Goal: Contribute content: Add original content to the website for others to see

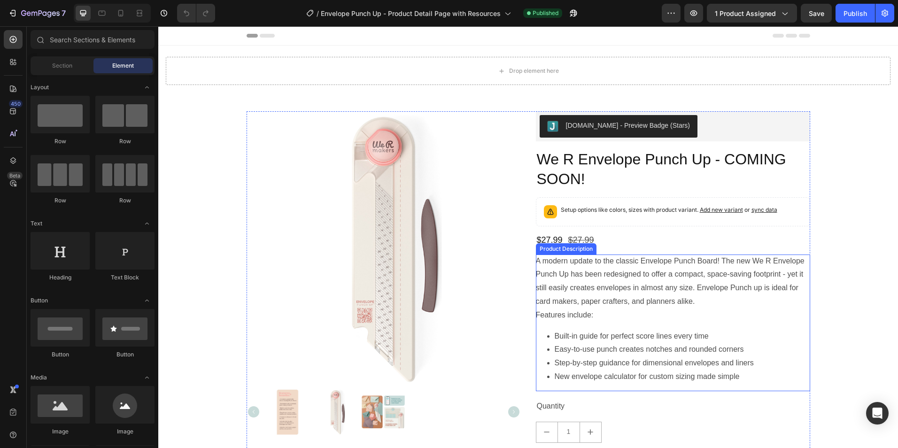
click at [699, 281] on div "A modern update to the classic Envelope Punch Board! The new We R Envelope Punc…" at bounding box center [673, 322] width 274 height 137
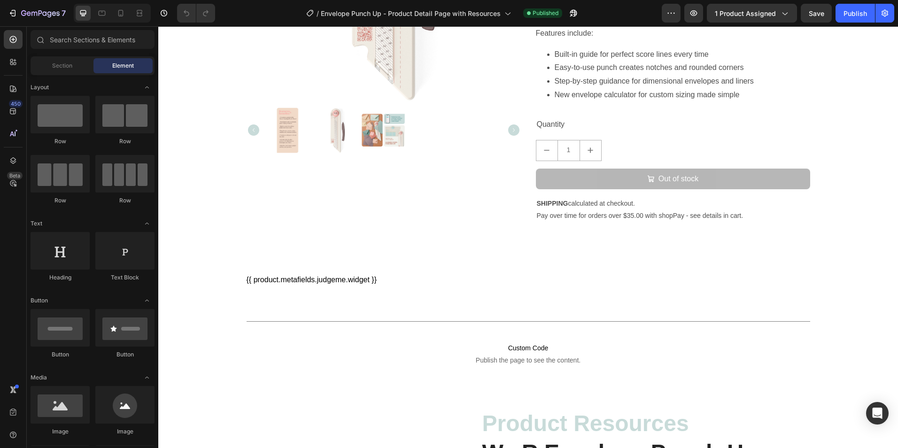
scroll to position [516, 0]
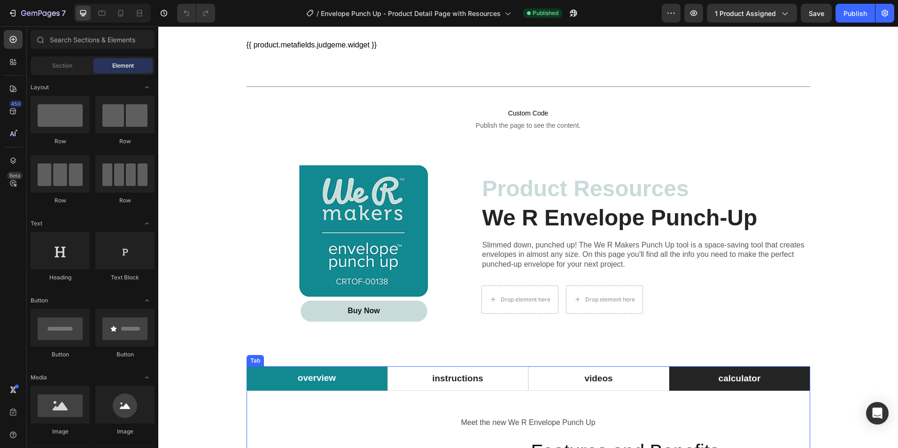
click at [736, 374] on p "calculator" at bounding box center [739, 379] width 42 height 14
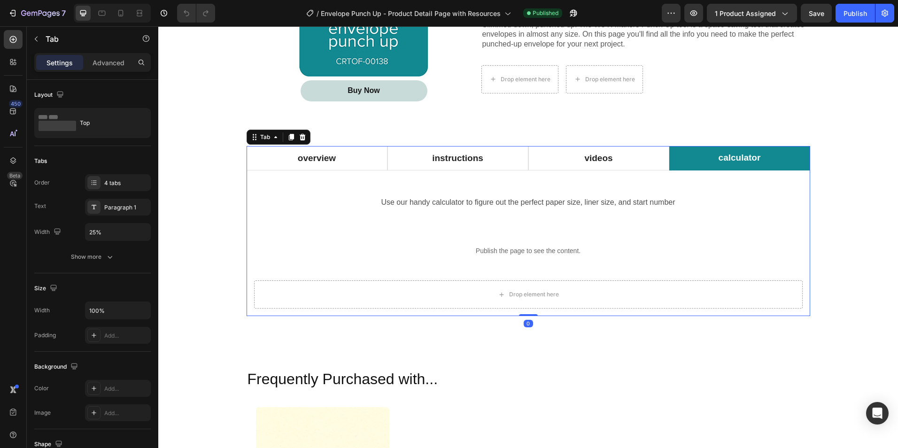
scroll to position [751, 0]
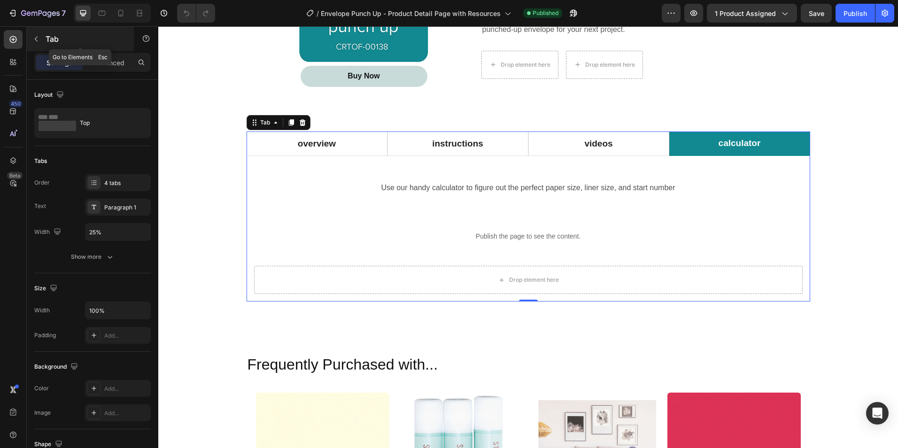
click at [37, 37] on icon "button" at bounding box center [36, 39] width 3 height 5
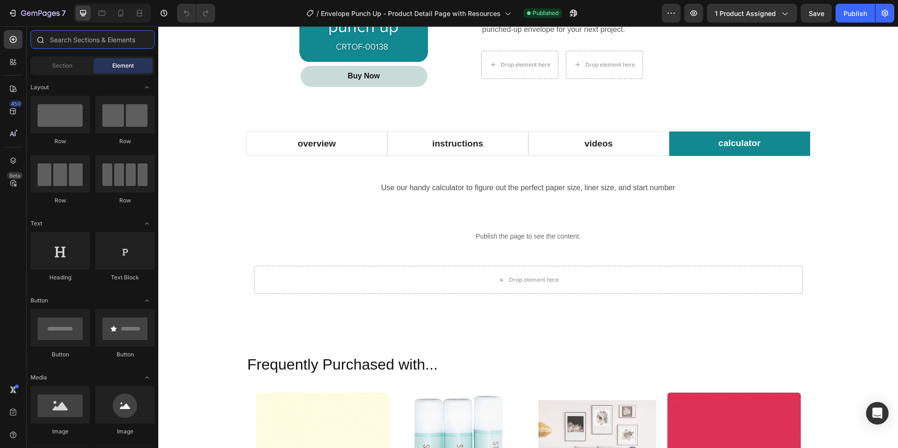
click at [87, 38] on input "text" at bounding box center [93, 39] width 124 height 19
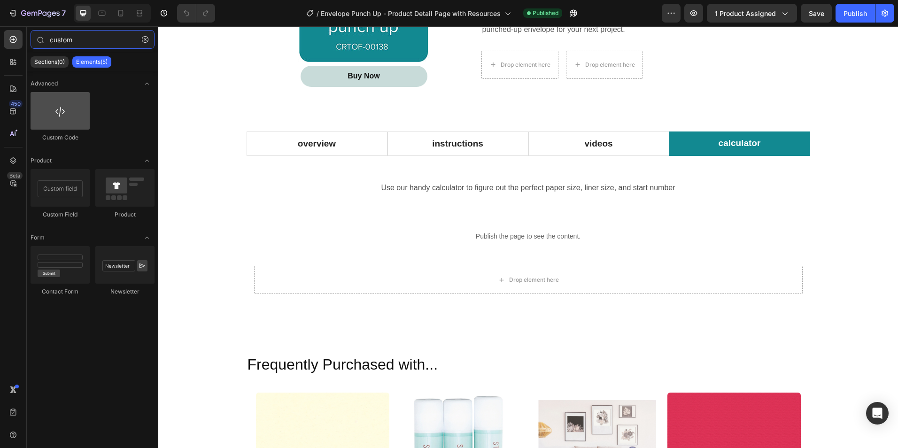
type input "custom"
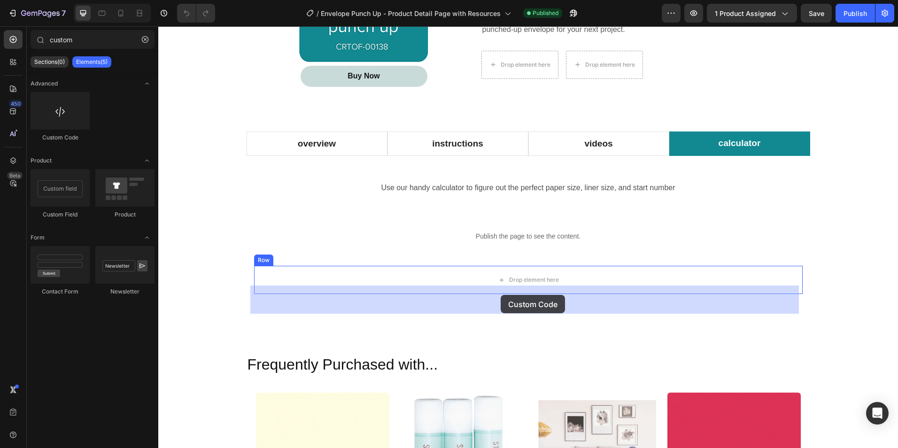
drag, startPoint x: 217, startPoint y: 138, endPoint x: 500, endPoint y: 295, distance: 323.4
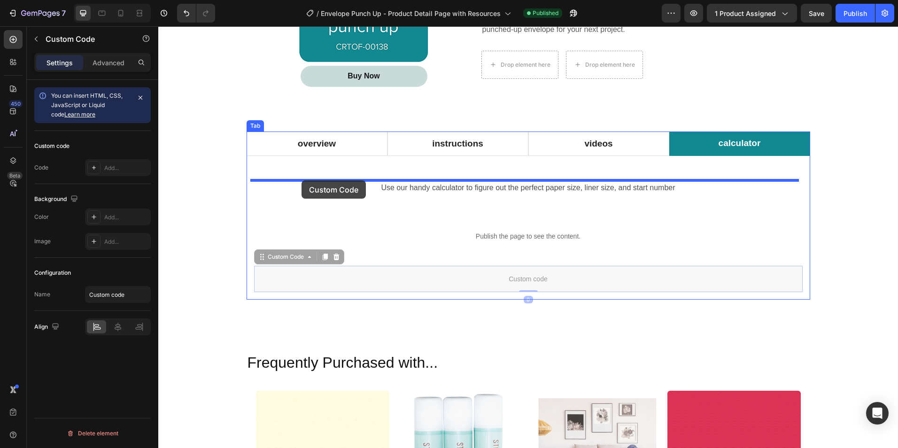
drag, startPoint x: 259, startPoint y: 280, endPoint x: 301, endPoint y: 180, distance: 108.3
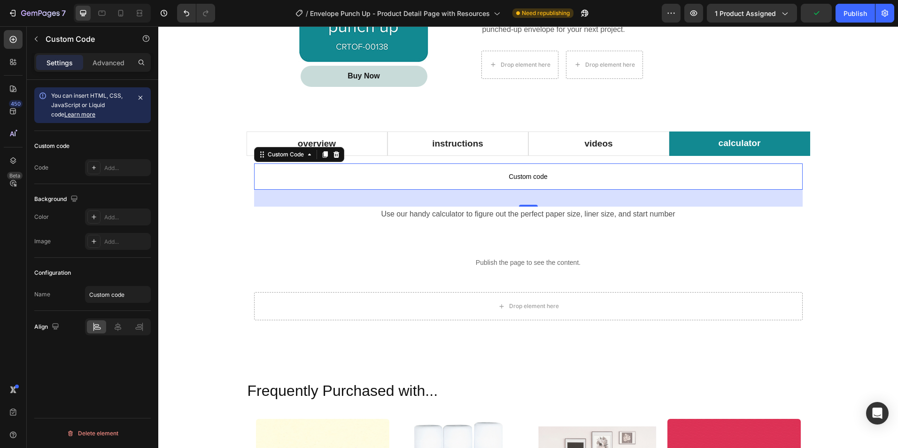
click at [516, 175] on span "Custom code" at bounding box center [528, 176] width 548 height 11
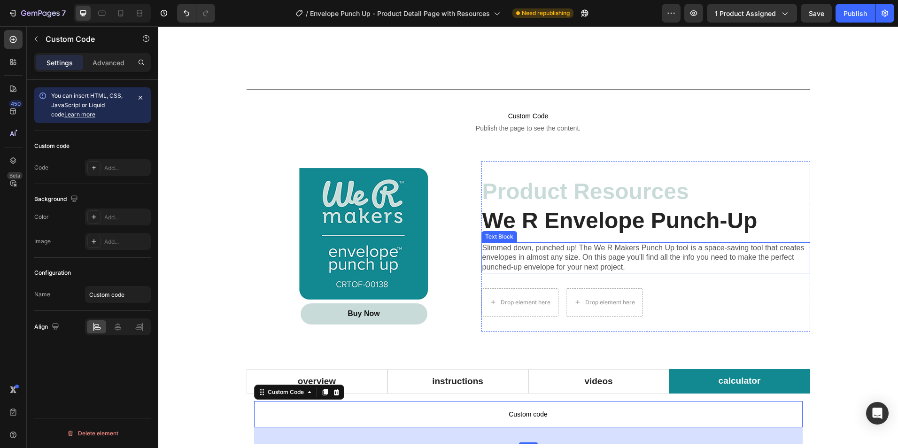
scroll to position [565, 0]
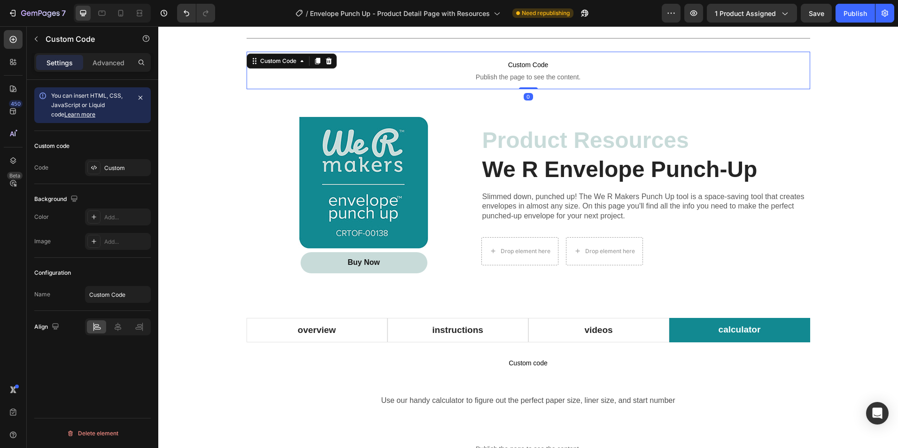
click at [539, 69] on span "Custom Code" at bounding box center [527, 64] width 563 height 11
click at [113, 164] on div "Custom" at bounding box center [126, 168] width 44 height 8
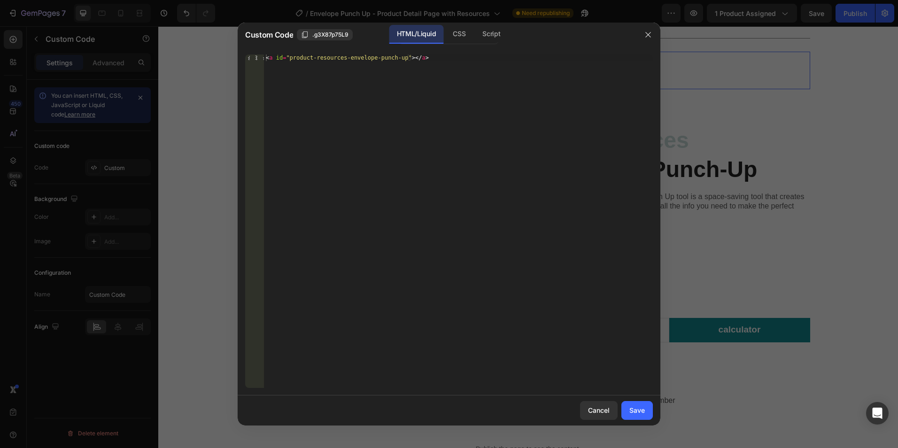
type textarea "<a id="product-resources-envelope-punch-up"></a>"
drag, startPoint x: 287, startPoint y: 55, endPoint x: 396, endPoint y: 59, distance: 109.0
click at [396, 59] on div "< a id = "product-resources-envelope-punch-up" > </ a >" at bounding box center [458, 227] width 389 height 346
click at [592, 412] on div "Cancel" at bounding box center [599, 410] width 22 height 10
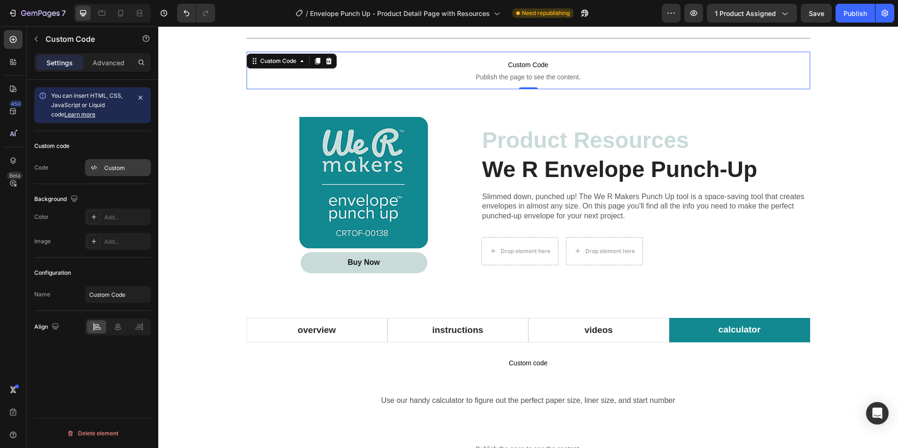
click at [107, 168] on div "Custom" at bounding box center [126, 168] width 44 height 8
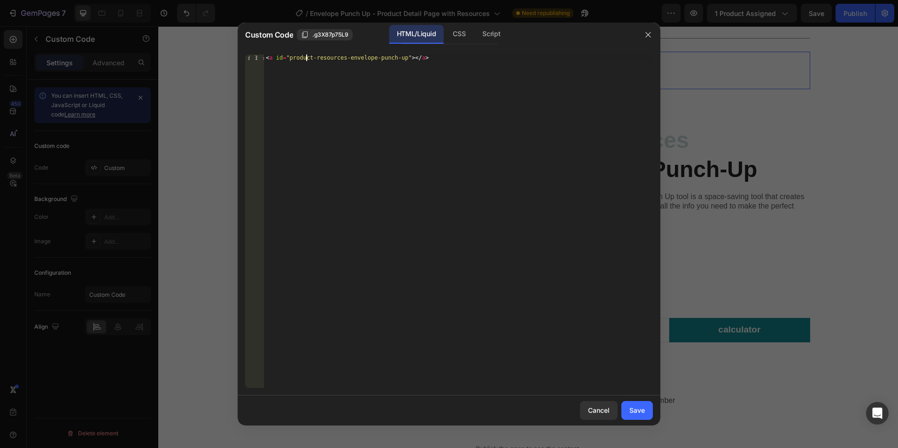
click at [307, 58] on div "< a id = "product-resources-envelope-punch-up" > </ a >" at bounding box center [458, 227] width 389 height 346
click at [292, 59] on div "< a id = "product-resources-envelope-punch-up" > </ a >" at bounding box center [458, 227] width 389 height 346
drag, startPoint x: 339, startPoint y: 56, endPoint x: 394, endPoint y: 57, distance: 54.9
click at [394, 57] on div "< a id = "product-resources-envelope-punch-up" > </ a >" at bounding box center [458, 227] width 389 height 346
type textarea "<a id="product-resources"></a>"
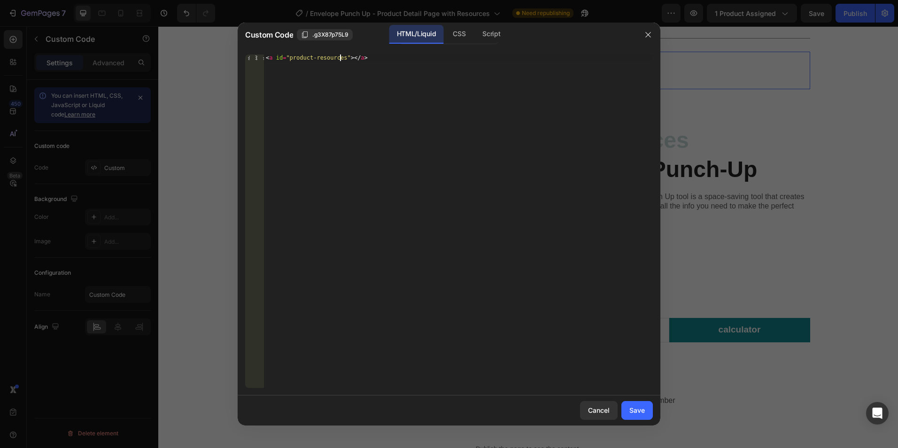
click at [400, 61] on div "< a id = "product-resources" > </ a >" at bounding box center [458, 227] width 389 height 346
click at [637, 406] on div "Save" at bounding box center [636, 410] width 15 height 10
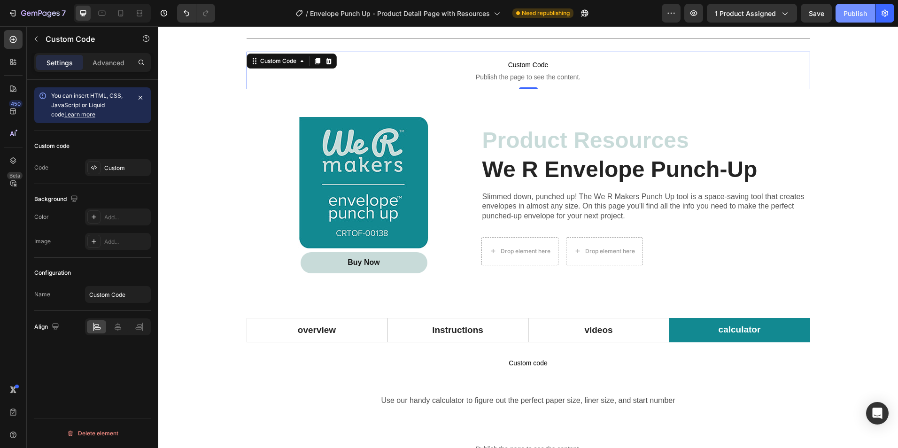
click at [847, 10] on div "Publish" at bounding box center [854, 13] width 23 height 10
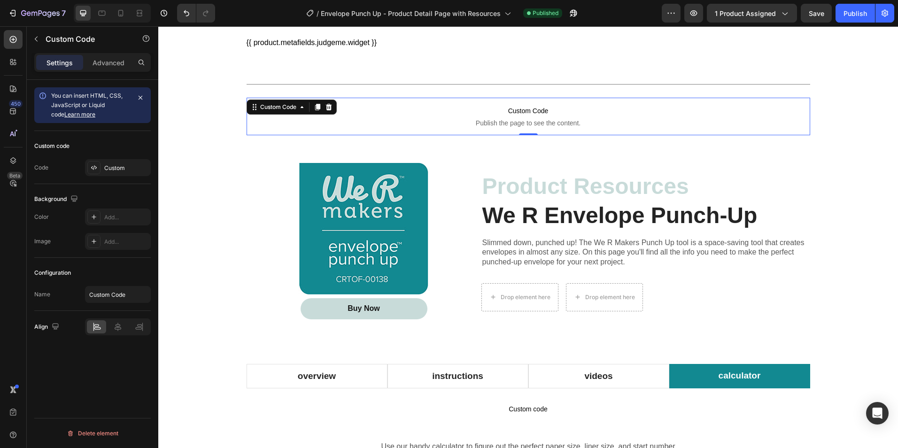
scroll to position [519, 0]
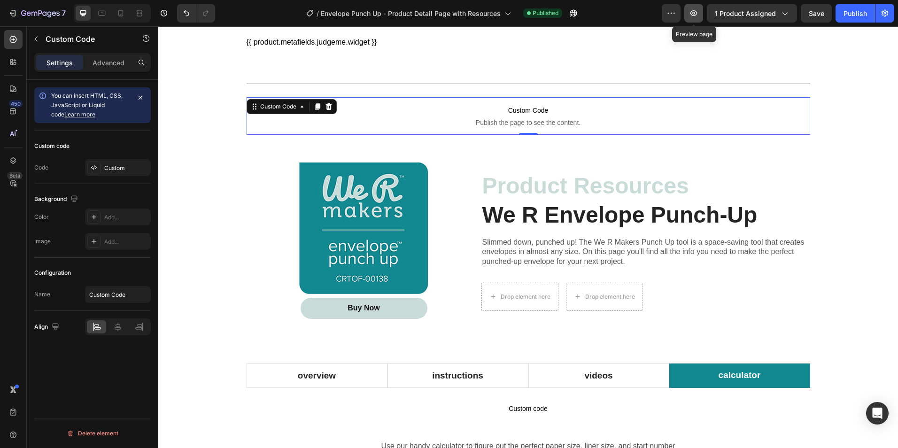
click at [689, 11] on button "button" at bounding box center [693, 13] width 19 height 19
click at [115, 165] on div "Custom" at bounding box center [126, 168] width 44 height 8
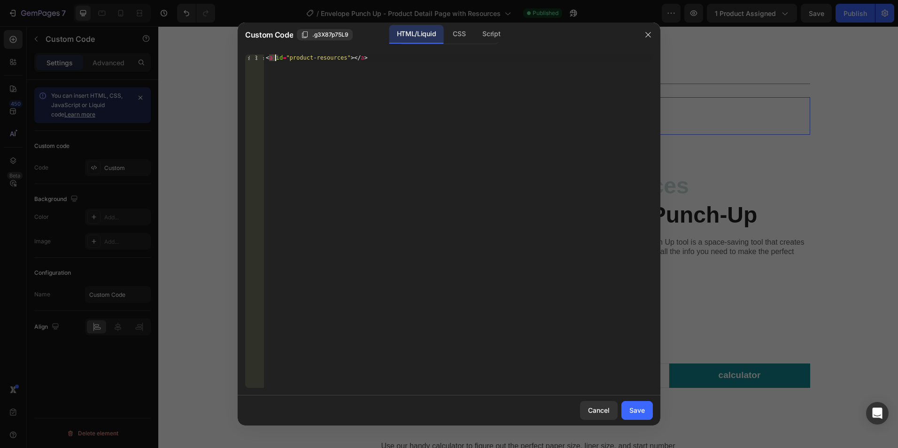
drag, startPoint x: 269, startPoint y: 55, endPoint x: 274, endPoint y: 55, distance: 5.2
click at [274, 55] on div "< a id = "product-resources" > </ a >" at bounding box center [458, 227] width 389 height 346
click at [319, 64] on div "< a id = "product-resources" > </ a >" at bounding box center [458, 227] width 389 height 346
drag, startPoint x: 287, startPoint y: 57, endPoint x: 311, endPoint y: 57, distance: 23.9
click at [311, 57] on div "< a id = "product-resources" > </ a >" at bounding box center [458, 227] width 389 height 346
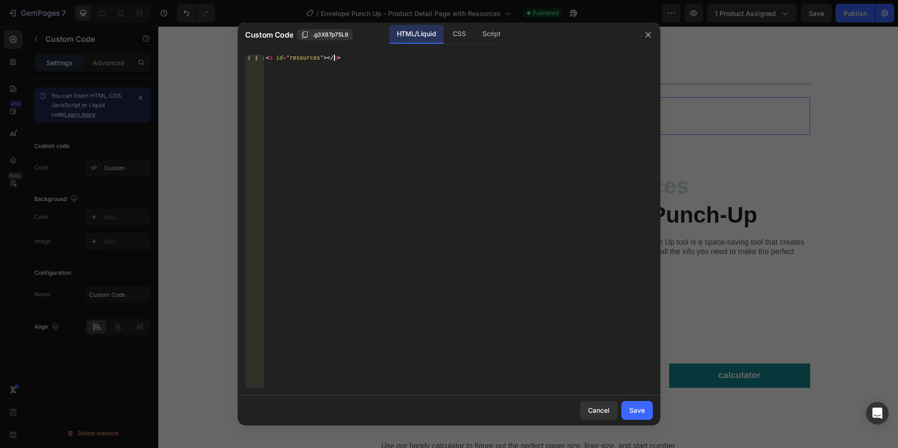
click at [410, 90] on div "< a id = "resources" > </ a >" at bounding box center [458, 227] width 389 height 346
drag, startPoint x: 274, startPoint y: 57, endPoint x: 279, endPoint y: 58, distance: 5.2
click at [274, 57] on div "< a id = "resources" > </ a >" at bounding box center [458, 227] width 389 height 346
click at [323, 56] on div "< id = "resources" > </ a >" at bounding box center [458, 227] width 389 height 346
click at [331, 58] on div "< id = "resources" > </ a >" at bounding box center [458, 227] width 389 height 346
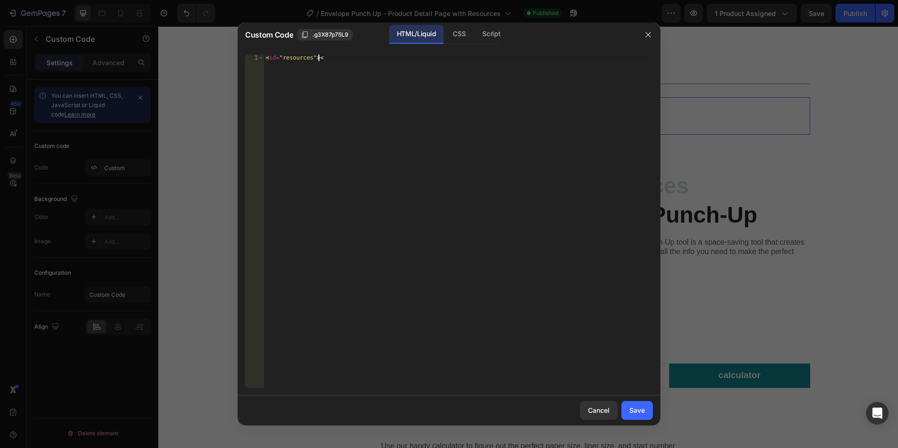
type textarea "<id="resources">"
drag, startPoint x: 638, startPoint y: 411, endPoint x: 634, endPoint y: 399, distance: 12.2
click at [637, 410] on div "Save" at bounding box center [636, 410] width 15 height 10
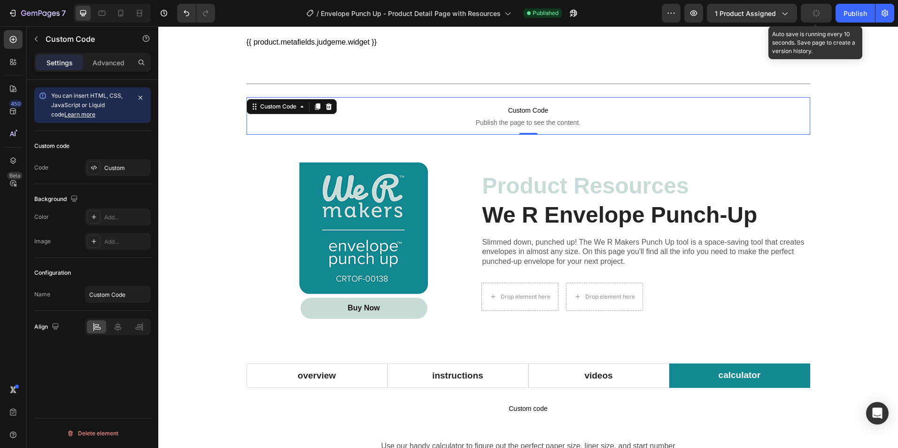
click at [825, 8] on button "button" at bounding box center [815, 13] width 31 height 19
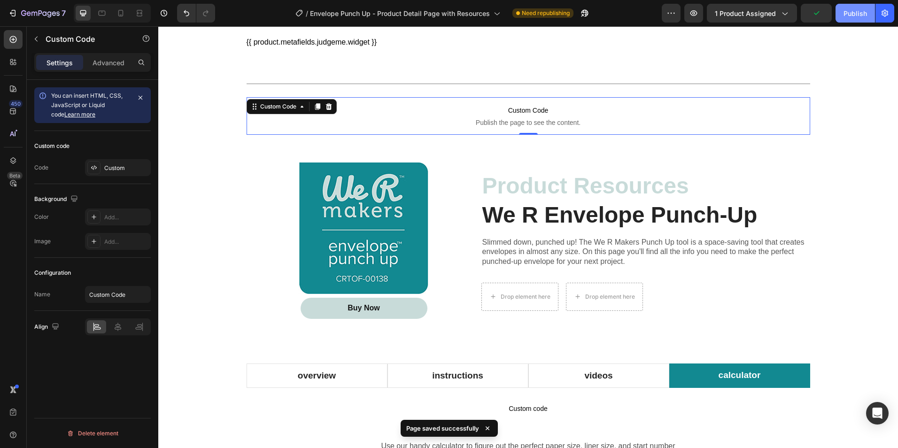
click at [844, 12] on div "Publish" at bounding box center [854, 13] width 23 height 10
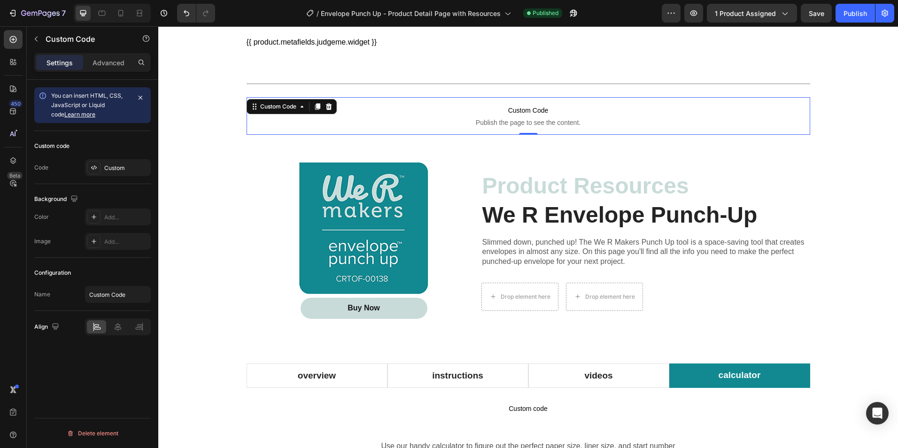
click at [858, 2] on div "7 Version history / Envelope Punch Up - Product Detail Page with Resources Publ…" at bounding box center [449, 13] width 898 height 27
click at [858, 13] on div "Publish" at bounding box center [854, 13] width 23 height 10
click at [546, 116] on p "Custom Code Publish the page to see the content." at bounding box center [527, 116] width 563 height 38
click at [326, 106] on icon at bounding box center [329, 107] width 8 height 8
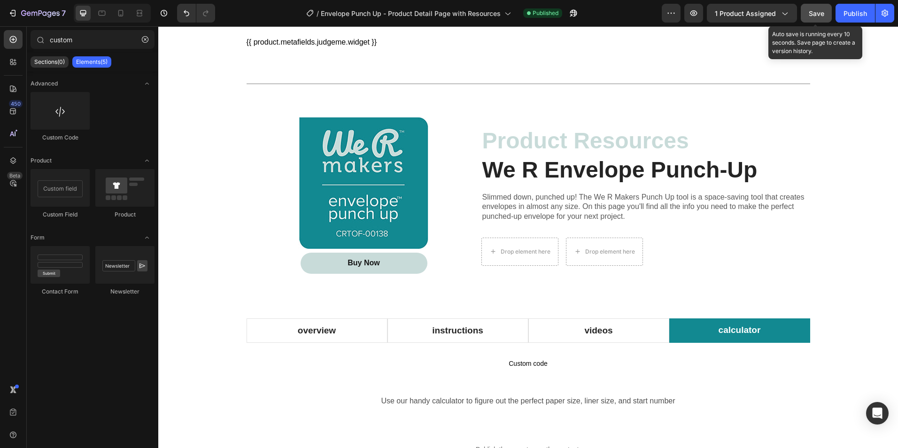
click at [810, 13] on span "Save" at bounding box center [815, 13] width 15 height 8
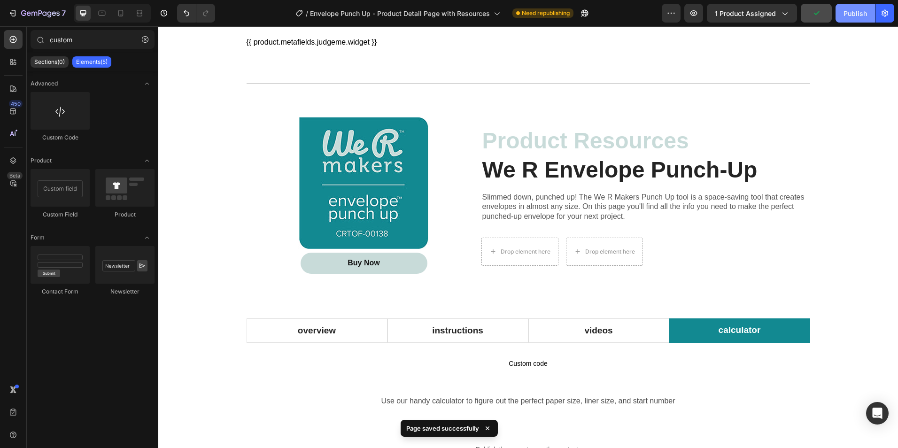
click at [850, 13] on div "Publish" at bounding box center [854, 13] width 23 height 10
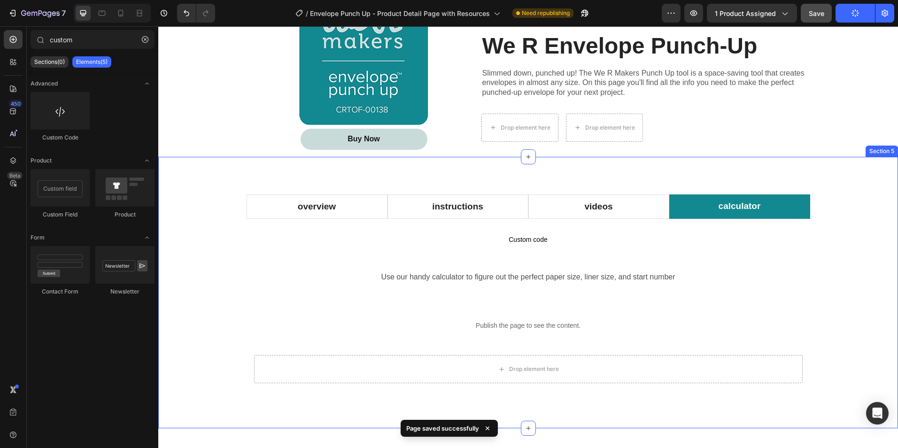
scroll to position [707, 0]
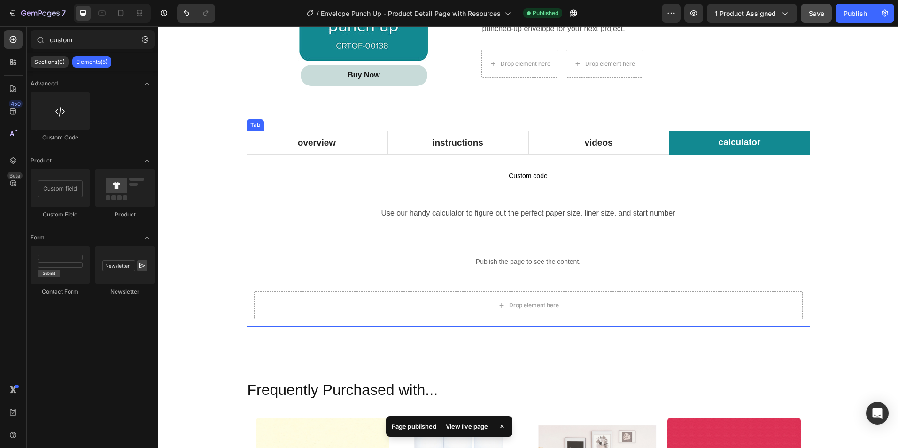
click at [724, 143] on p "calculator" at bounding box center [739, 143] width 42 height 14
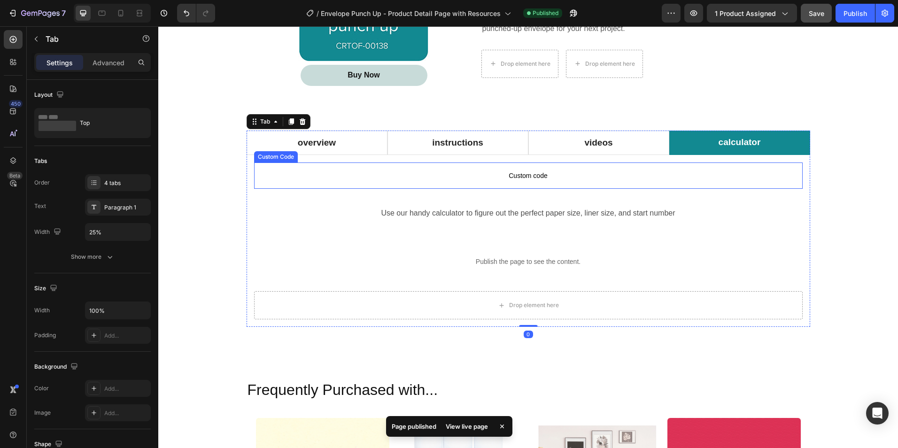
click at [583, 179] on span "Custom code" at bounding box center [528, 175] width 548 height 11
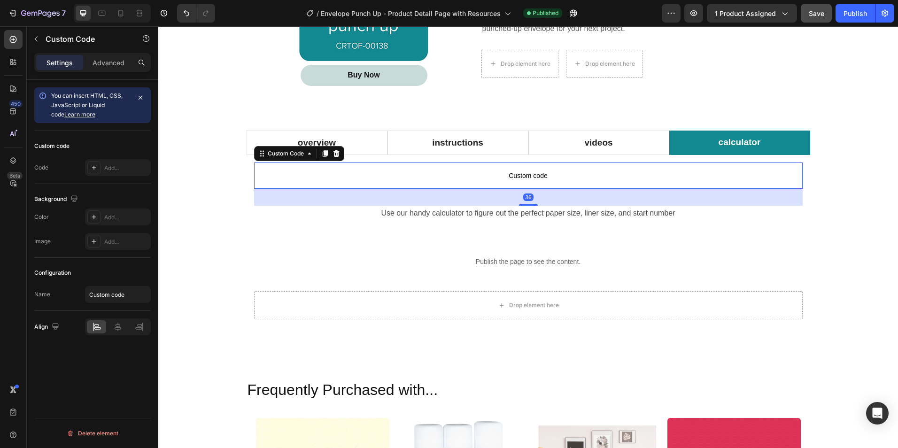
click at [555, 177] on span "Custom code" at bounding box center [528, 175] width 548 height 11
click at [97, 106] on span "You can insert HTML, CSS, JavaScript or Liquid code Learn more" at bounding box center [86, 105] width 71 height 26
click at [495, 176] on span "Custom code" at bounding box center [528, 175] width 548 height 11
click at [524, 176] on span "Custom code" at bounding box center [528, 175] width 548 height 11
click at [69, 144] on div "Custom code" at bounding box center [51, 146] width 35 height 8
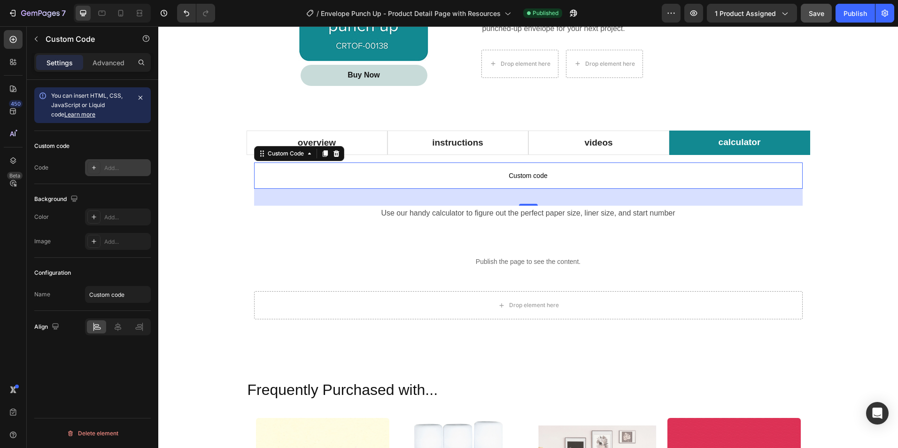
click at [110, 169] on div "Add..." at bounding box center [126, 168] width 44 height 8
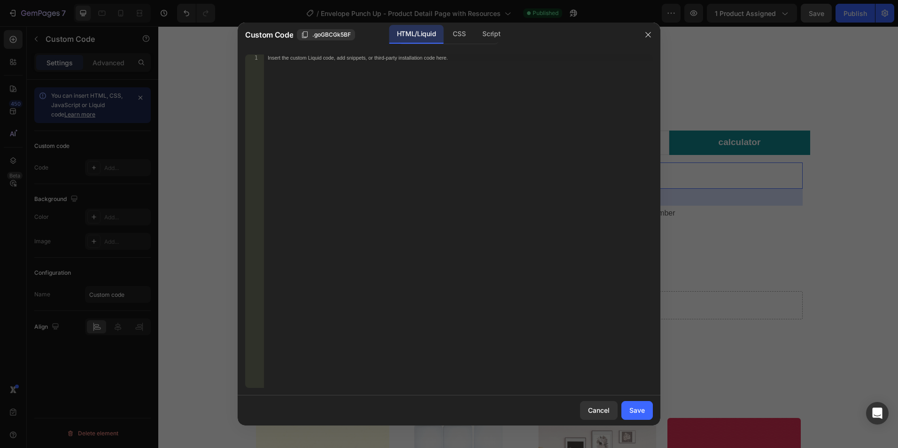
click at [313, 78] on div "Insert the custom Liquid code, add snippets, or third-party installation code h…" at bounding box center [458, 227] width 389 height 346
click at [272, 57] on div "< h2 id = "calculator" > Envelope Punch-Up Calculator </ h2 >" at bounding box center [458, 227] width 389 height 346
click at [426, 56] on div "< h3 id = "calculator" > Envelope Punch-Up Calculator </ h2 >" at bounding box center [458, 227] width 389 height 346
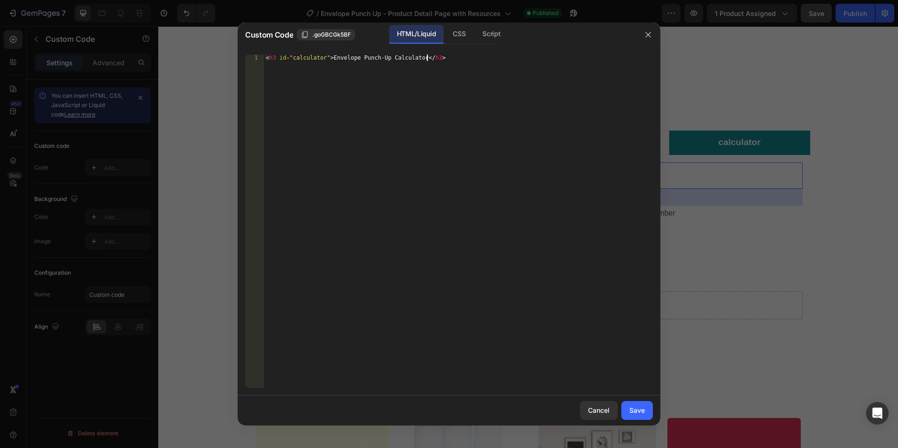
scroll to position [0, 13]
type textarea "<h3 id="calculator">Envelope Punch-Up Calculator</h3>"
click at [641, 408] on div "Save" at bounding box center [636, 410] width 15 height 10
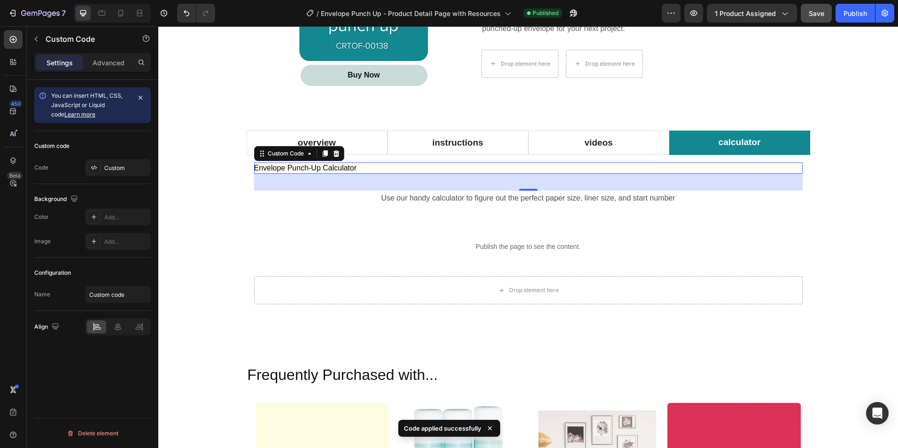
click at [378, 166] on h3 "Envelope Punch-Up Calculator" at bounding box center [528, 167] width 548 height 11
click at [108, 168] on div "Custom" at bounding box center [126, 168] width 44 height 8
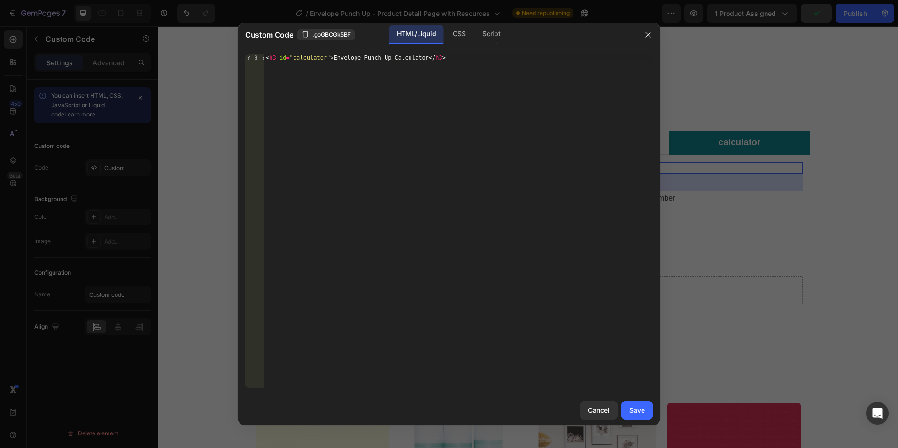
click at [323, 56] on div "< h3 id = "calculator" > Envelope Punch-Up Calculator </ h3 >" at bounding box center [458, 227] width 389 height 346
type textarea "<h3 id="calculator" align="center">Envelope Punch-Up Calculator</h3>"
click at [644, 407] on div "Save" at bounding box center [636, 410] width 15 height 10
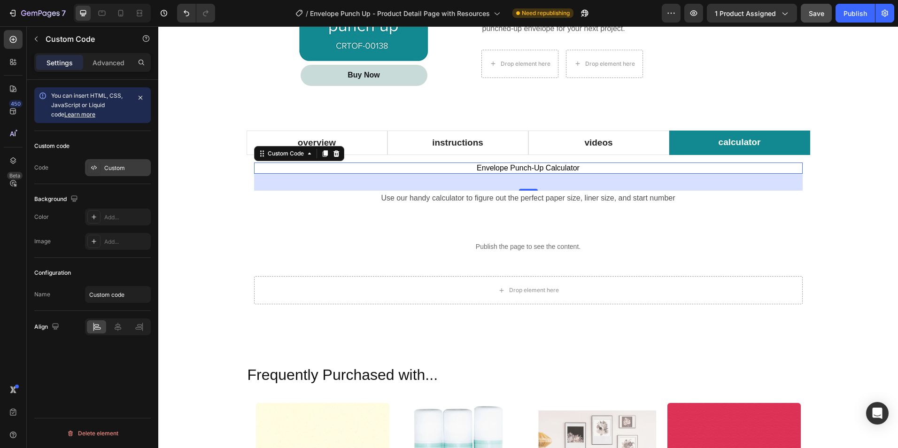
click at [121, 168] on div "Custom" at bounding box center [126, 168] width 44 height 8
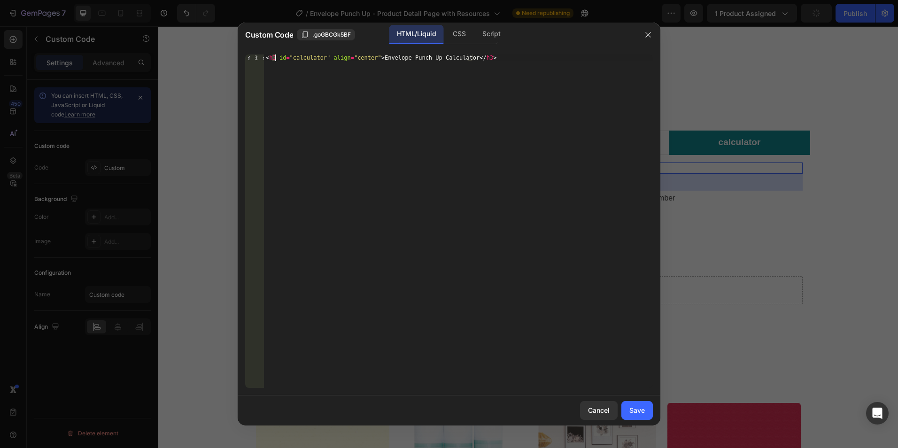
click at [274, 55] on div "< h3 id = "calculator" align = "center" > Envelope Punch-Up Calculator </ h3 >" at bounding box center [458, 227] width 389 height 346
click at [473, 56] on div "< h2 id = "calculator" align = "center" > Envelope Punch-Up Calculator </ h3 >" at bounding box center [458, 227] width 389 height 346
type textarea "<h2 id="calculator" align="center">Envelope Punch-Up Calculator</h2>"
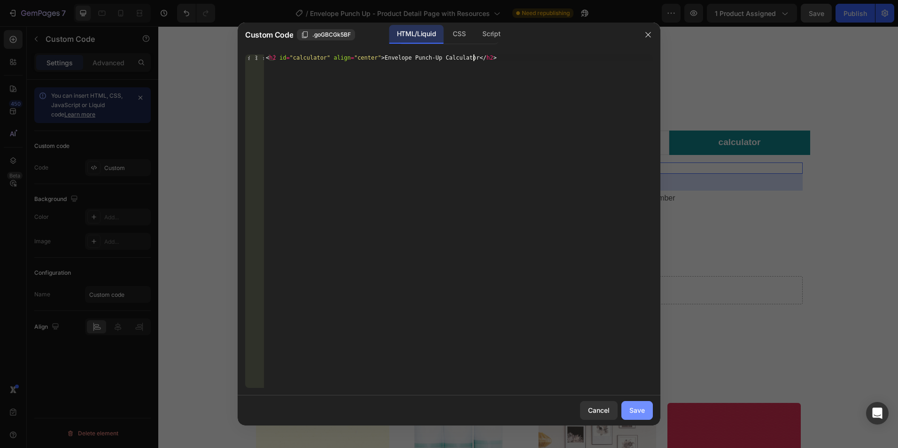
click at [645, 412] on button "Save" at bounding box center [636, 410] width 31 height 19
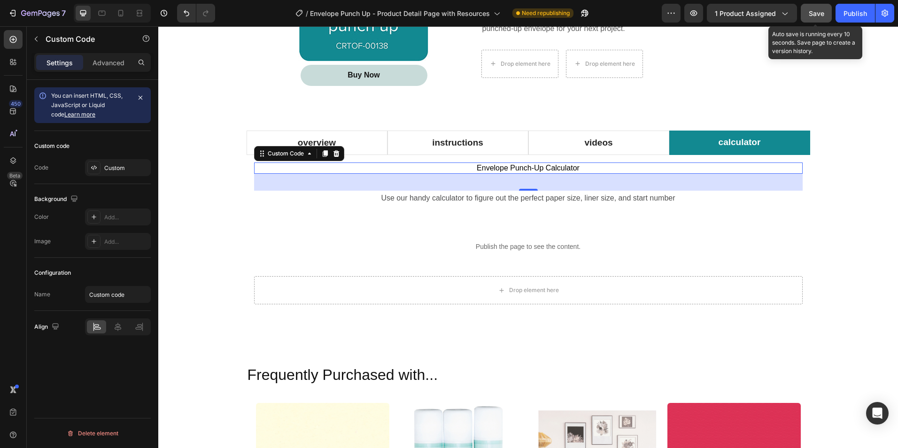
click at [821, 11] on span "Save" at bounding box center [815, 13] width 15 height 8
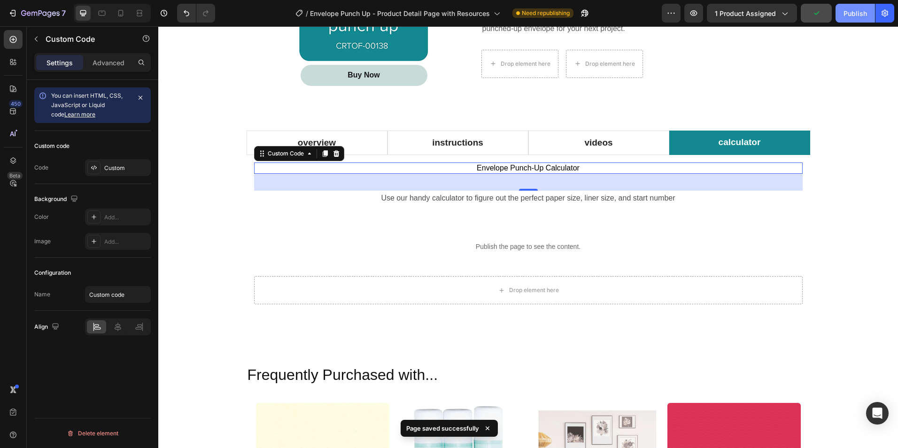
click at [854, 12] on div "Publish" at bounding box center [854, 13] width 23 height 10
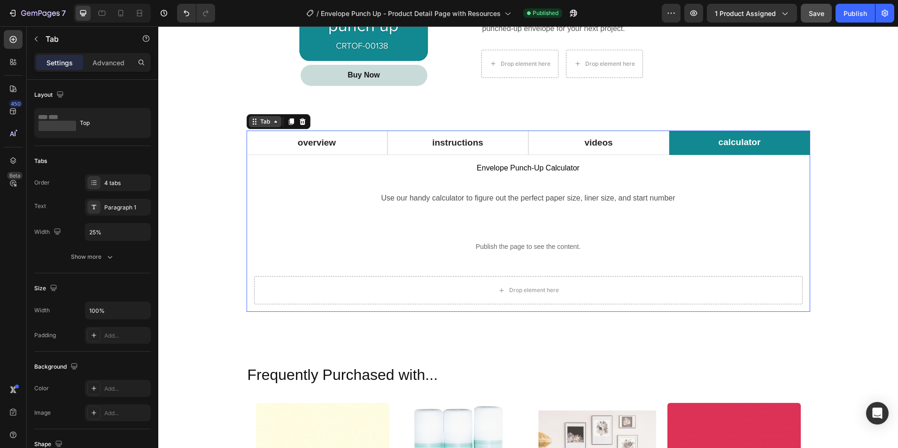
click at [250, 125] on div "Tab" at bounding box center [265, 121] width 32 height 11
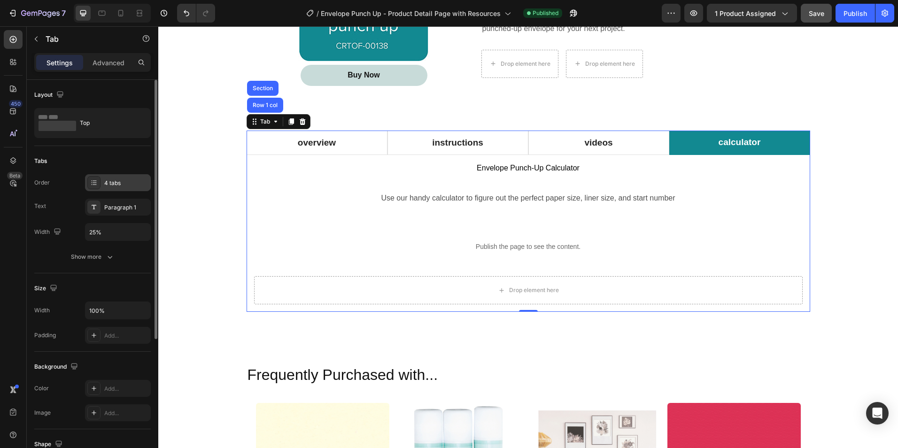
click at [95, 183] on icon at bounding box center [94, 182] width 4 height 0
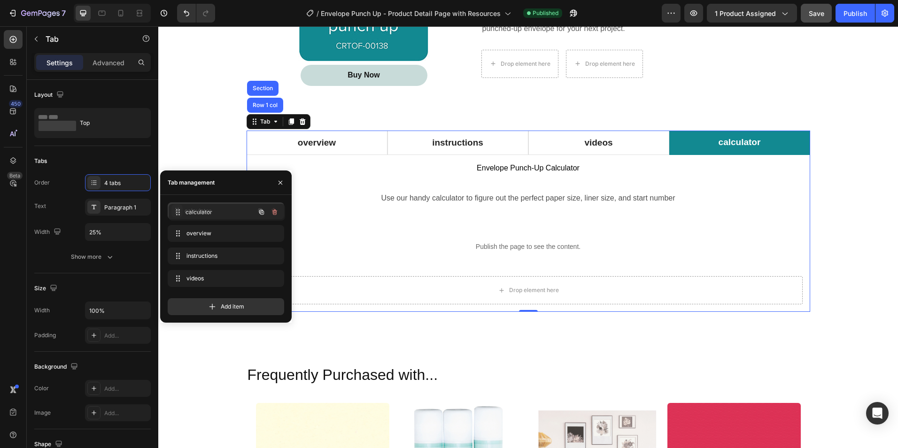
drag, startPoint x: 179, startPoint y: 281, endPoint x: 180, endPoint y: 215, distance: 66.7
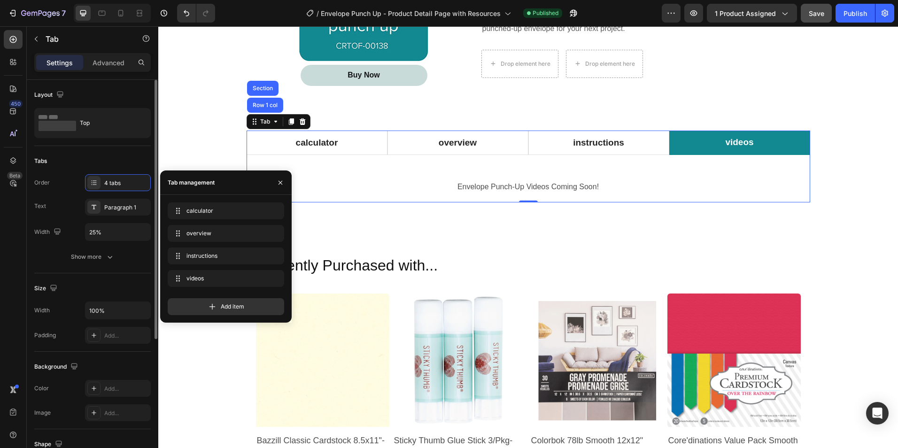
click at [138, 92] on div "Layout" at bounding box center [92, 94] width 116 height 15
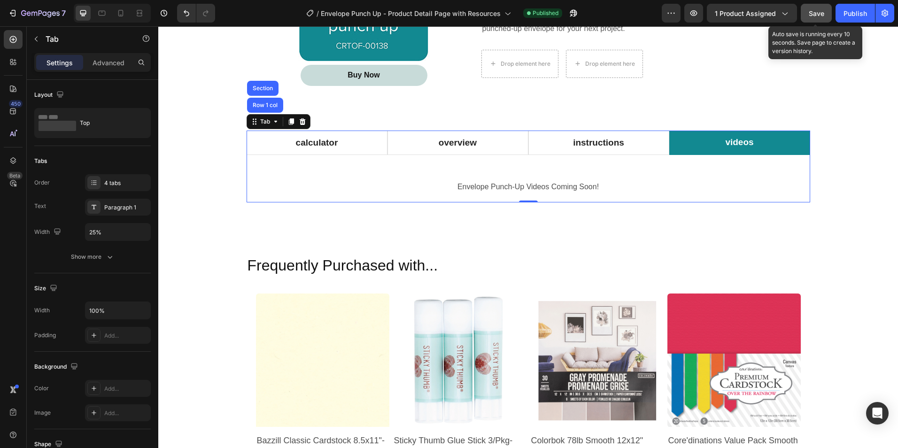
click at [819, 8] on button "Save" at bounding box center [815, 13] width 31 height 19
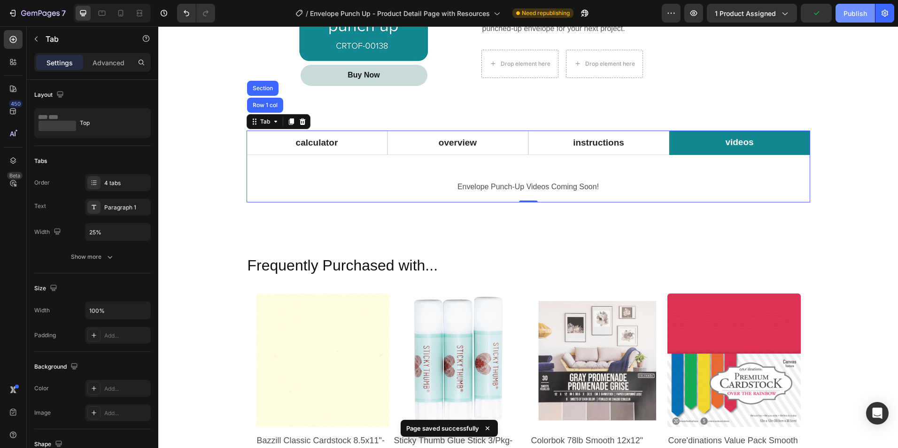
click at [852, 13] on div "Publish" at bounding box center [854, 13] width 23 height 10
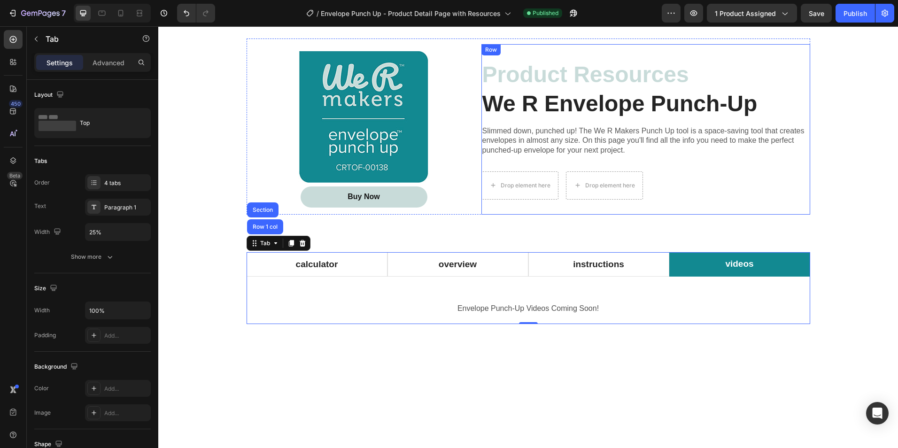
scroll to position [474, 0]
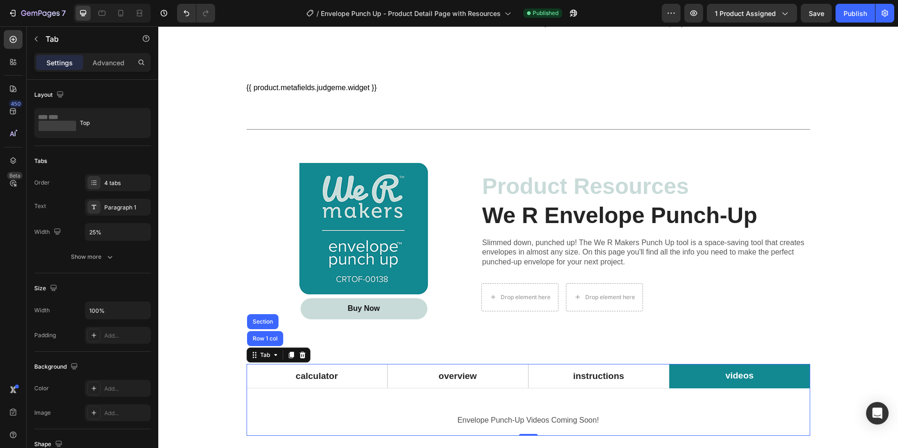
click at [846, 113] on div "Product Images [DOMAIN_NAME] - Preview Badge (Stars) [DOMAIN_NAME] We R Envelop…" at bounding box center [527, 198] width 739 height 1253
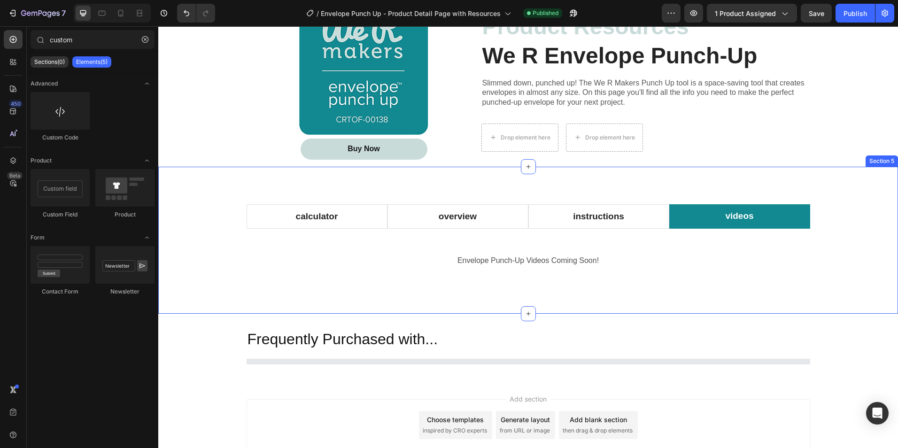
scroll to position [661, 0]
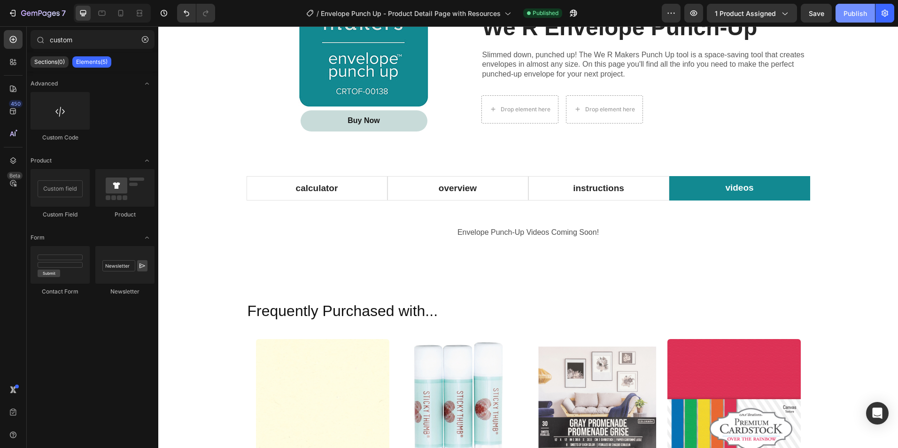
click at [854, 11] on div "Publish" at bounding box center [854, 13] width 23 height 10
click at [22, 10] on icon "button" at bounding box center [40, 14] width 38 height 8
